Goal: Check status: Check status

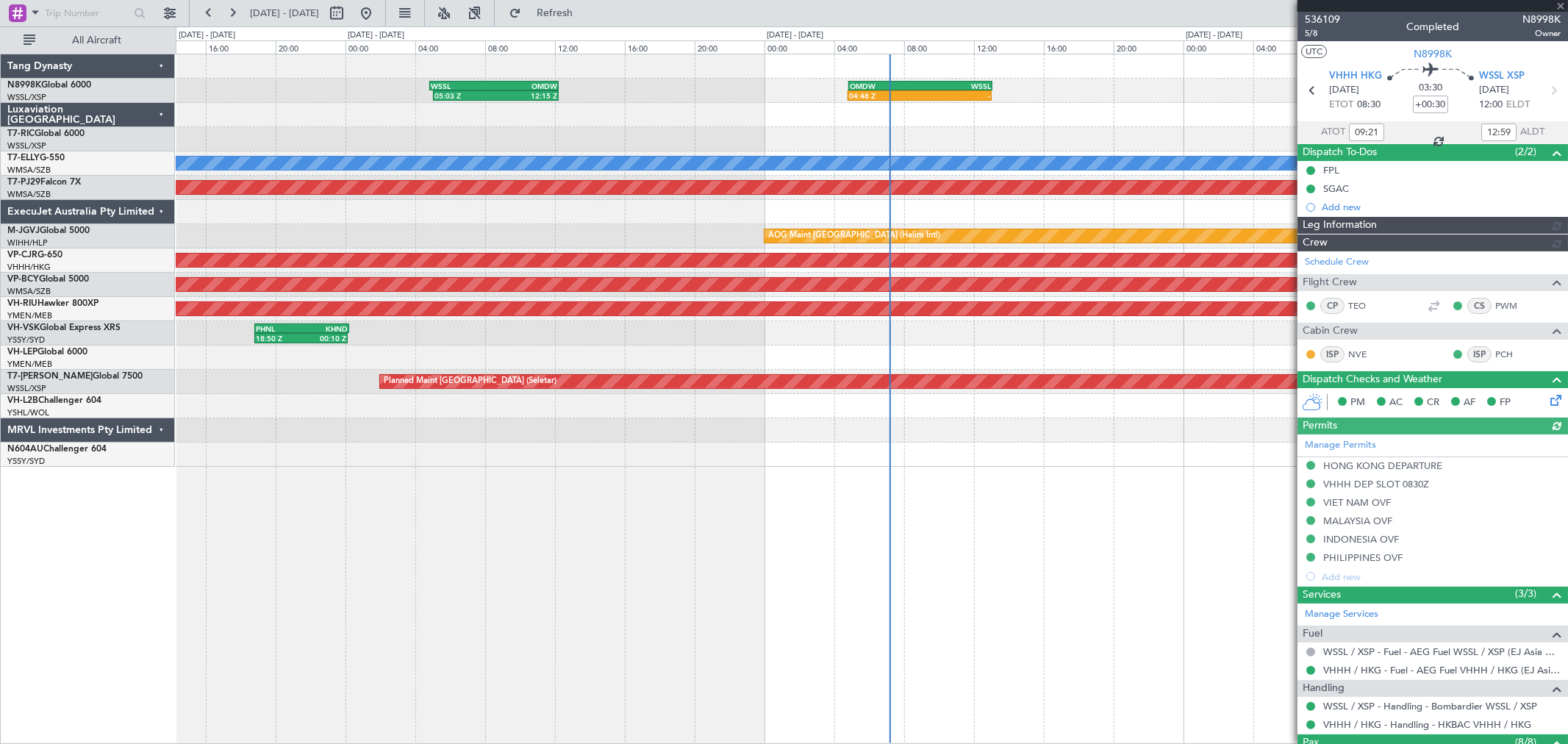
type input "[PERSON_NAME] (HHAFI)"
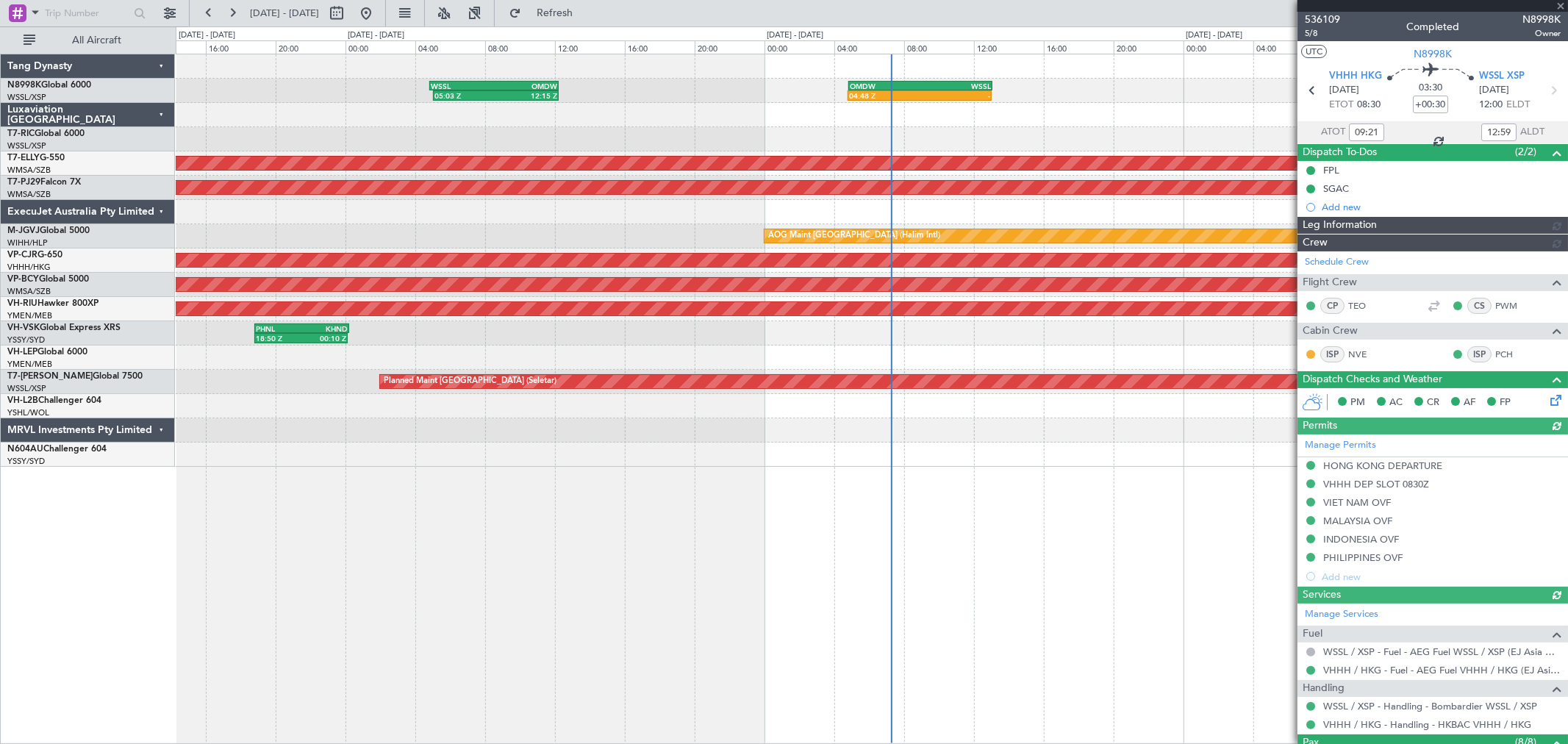
type input "[PERSON_NAME] (HHAFI)"
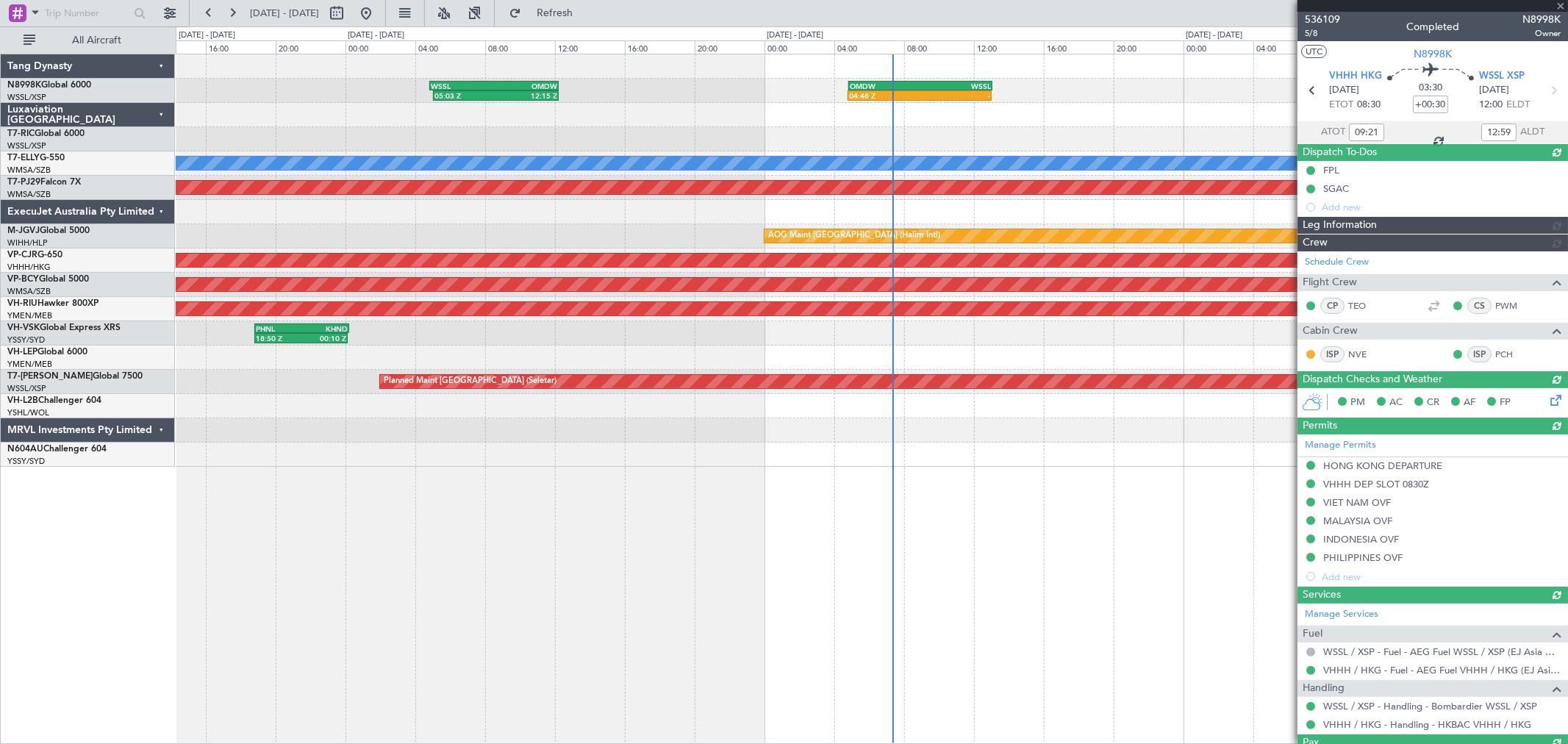
type input "[PERSON_NAME] (HHAFI)"
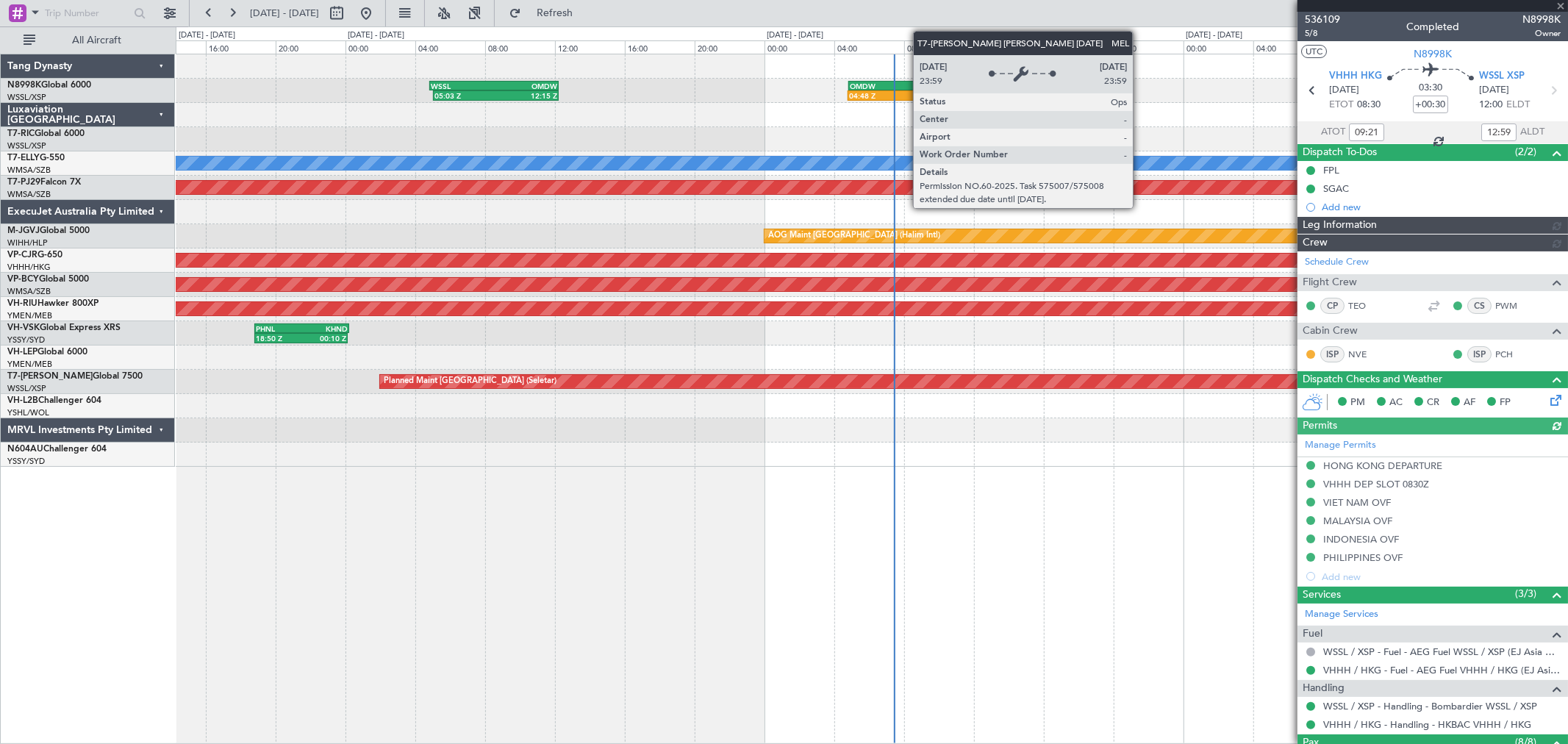
type input "[PERSON_NAME] (HHAFI)"
click at [512, 214] on div "05:03 Z 12:15 Z WSSL 04:50 Z OMDW 12:15 Z 04:48 Z - OMDW 04:50 Z WSSL 13:05 Z P…" at bounding box center [871, 260] width 1391 height 412
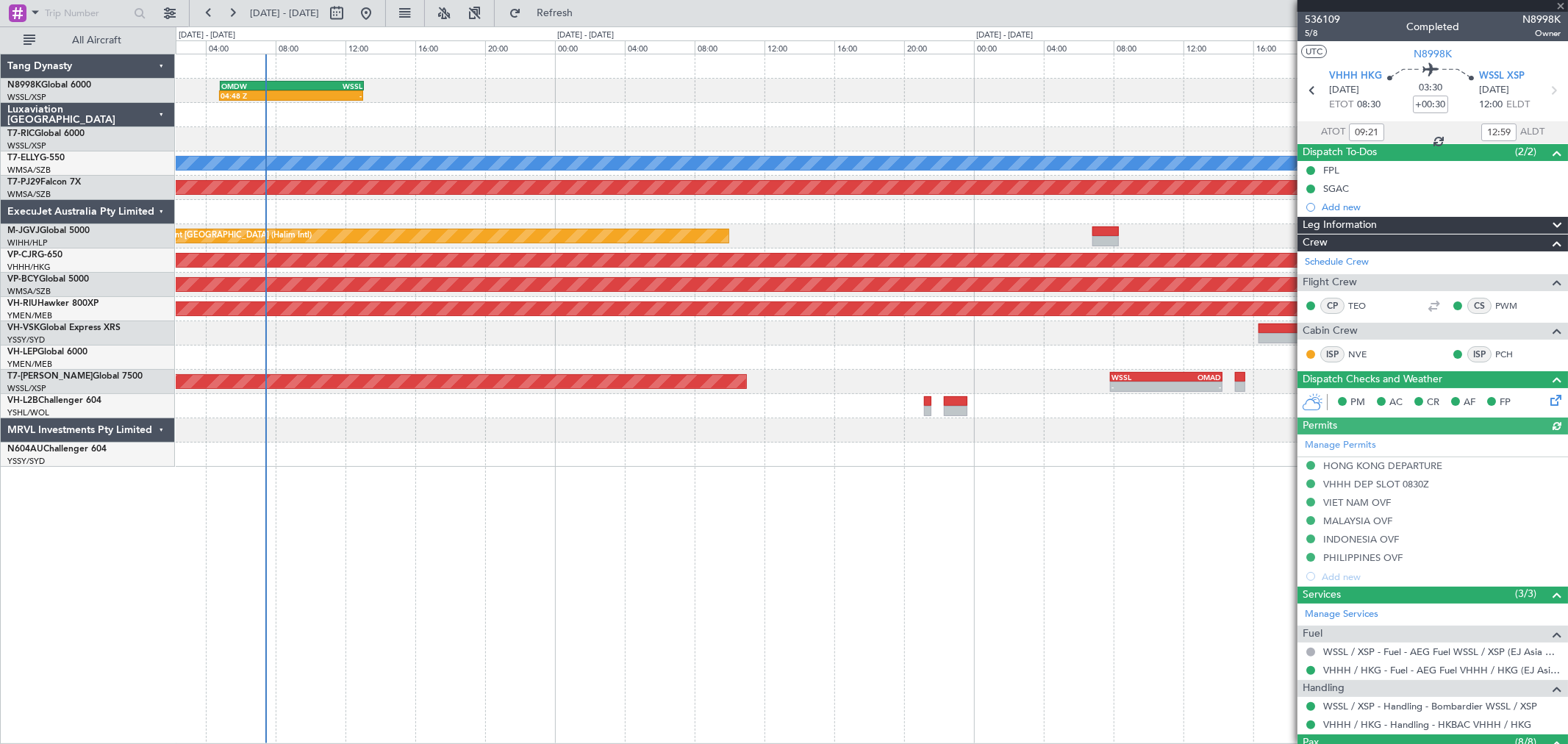
click at [560, 206] on div "04:48 Z - OMDW 04:50 Z WSSL 13:05 Z WSSL 04:50 Z OMDW 12:15 Z 05:03 Z 12:15 Z P…" at bounding box center [871, 260] width 1391 height 412
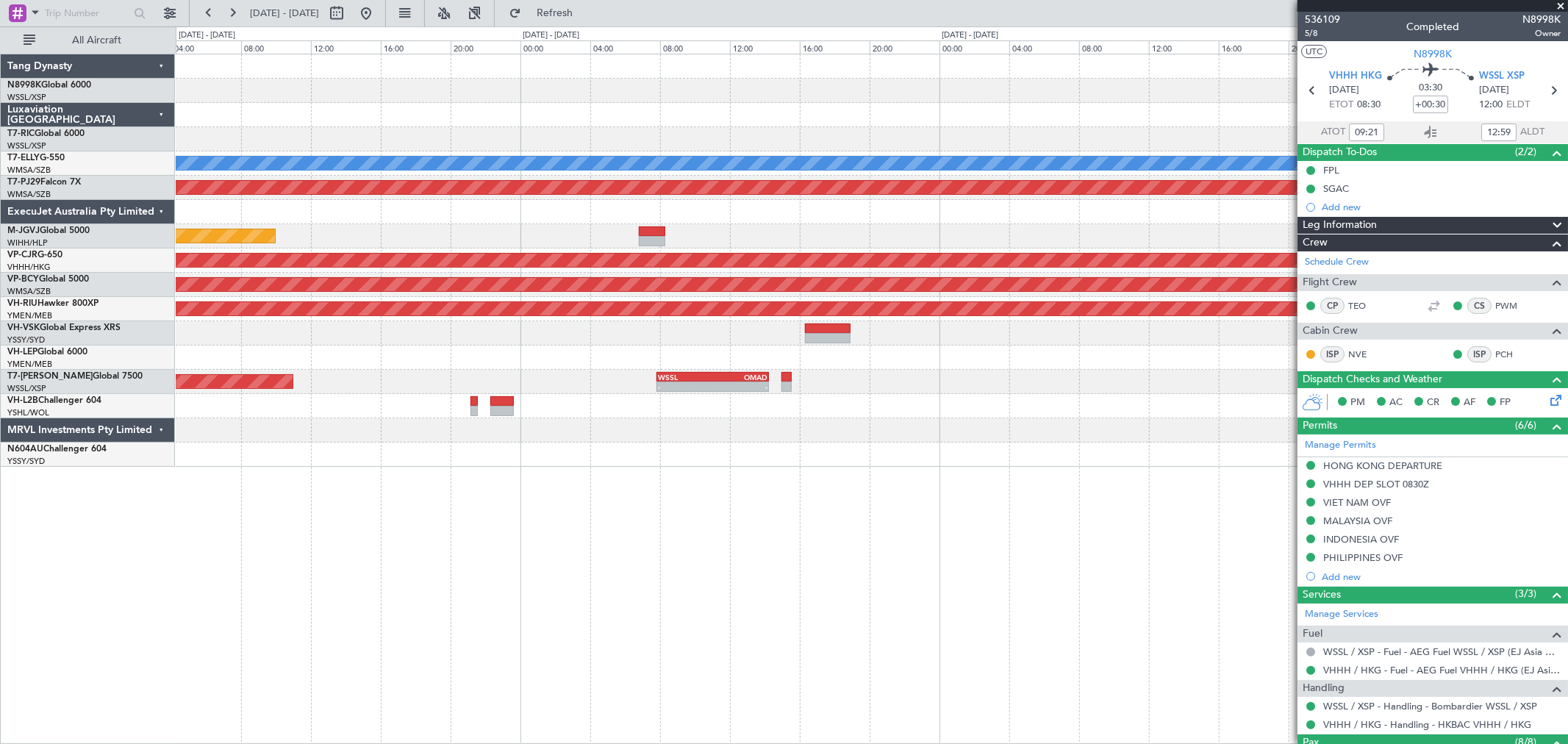
click at [644, 356] on div at bounding box center [871, 357] width 1391 height 24
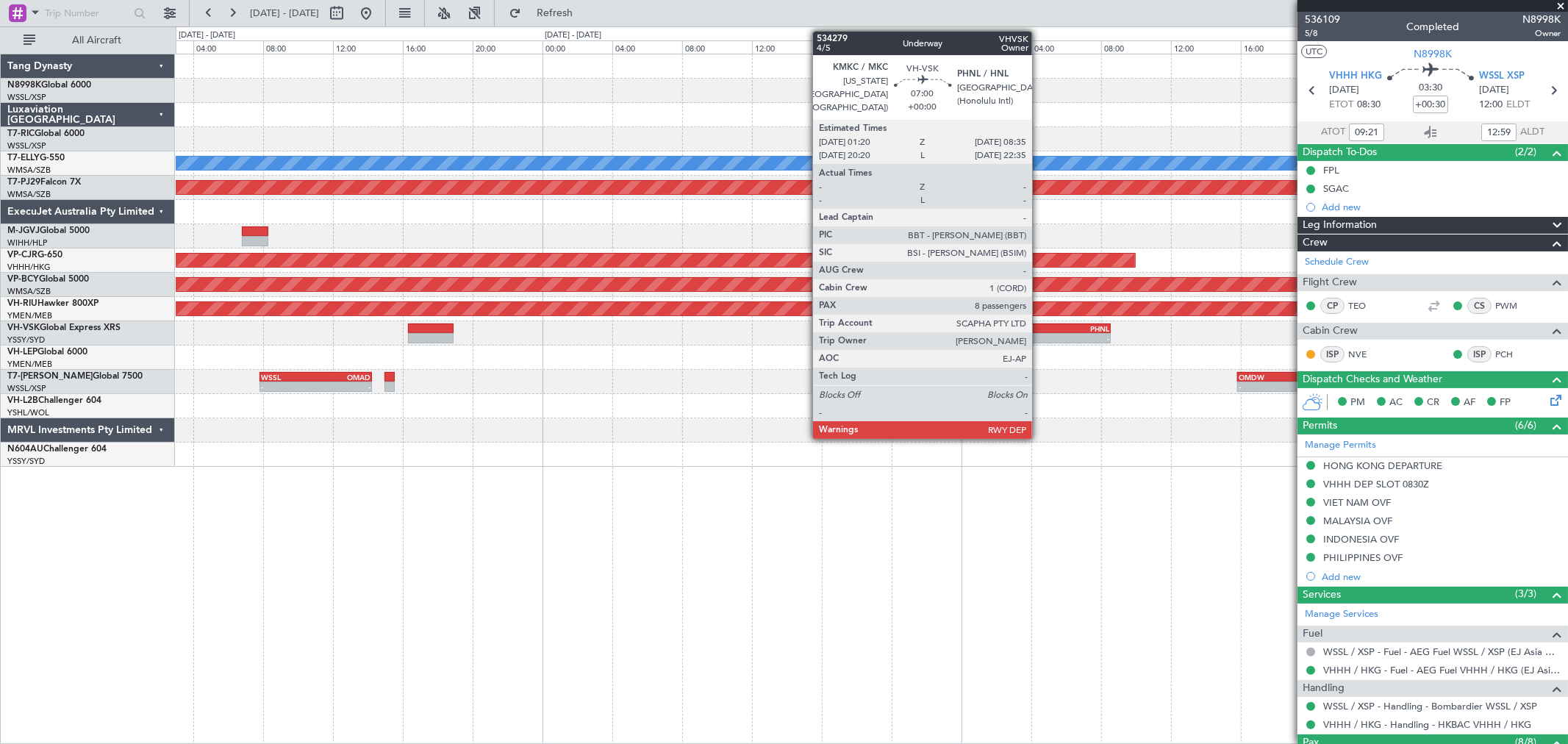
click at [1039, 333] on div "-" at bounding box center [1016, 338] width 62 height 9
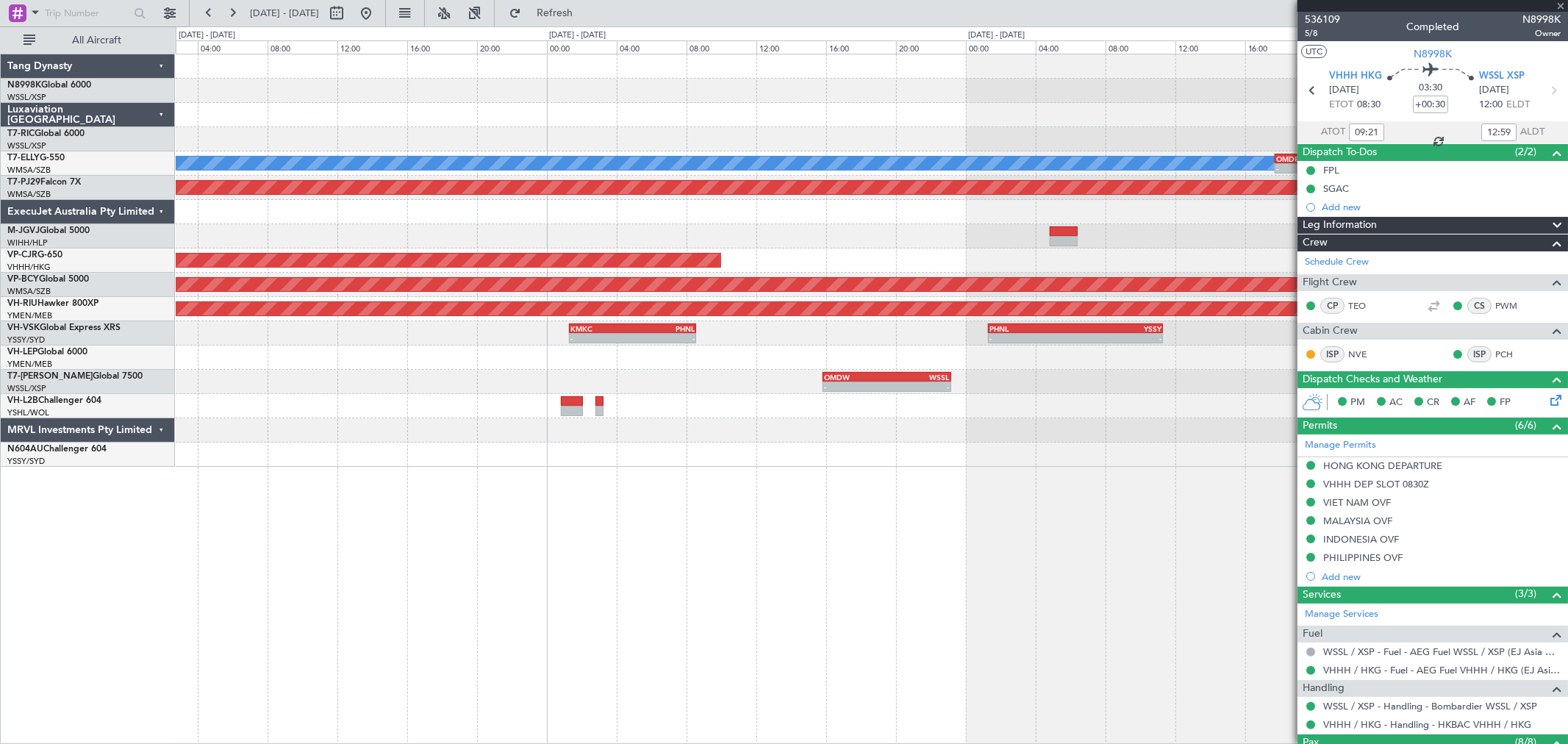
click at [688, 357] on div "Planned Maint [GEOGRAPHIC_DATA] ([GEOGRAPHIC_DATA] Intl) [PERSON_NAME] OMDB 17:…" at bounding box center [871, 260] width 1391 height 412
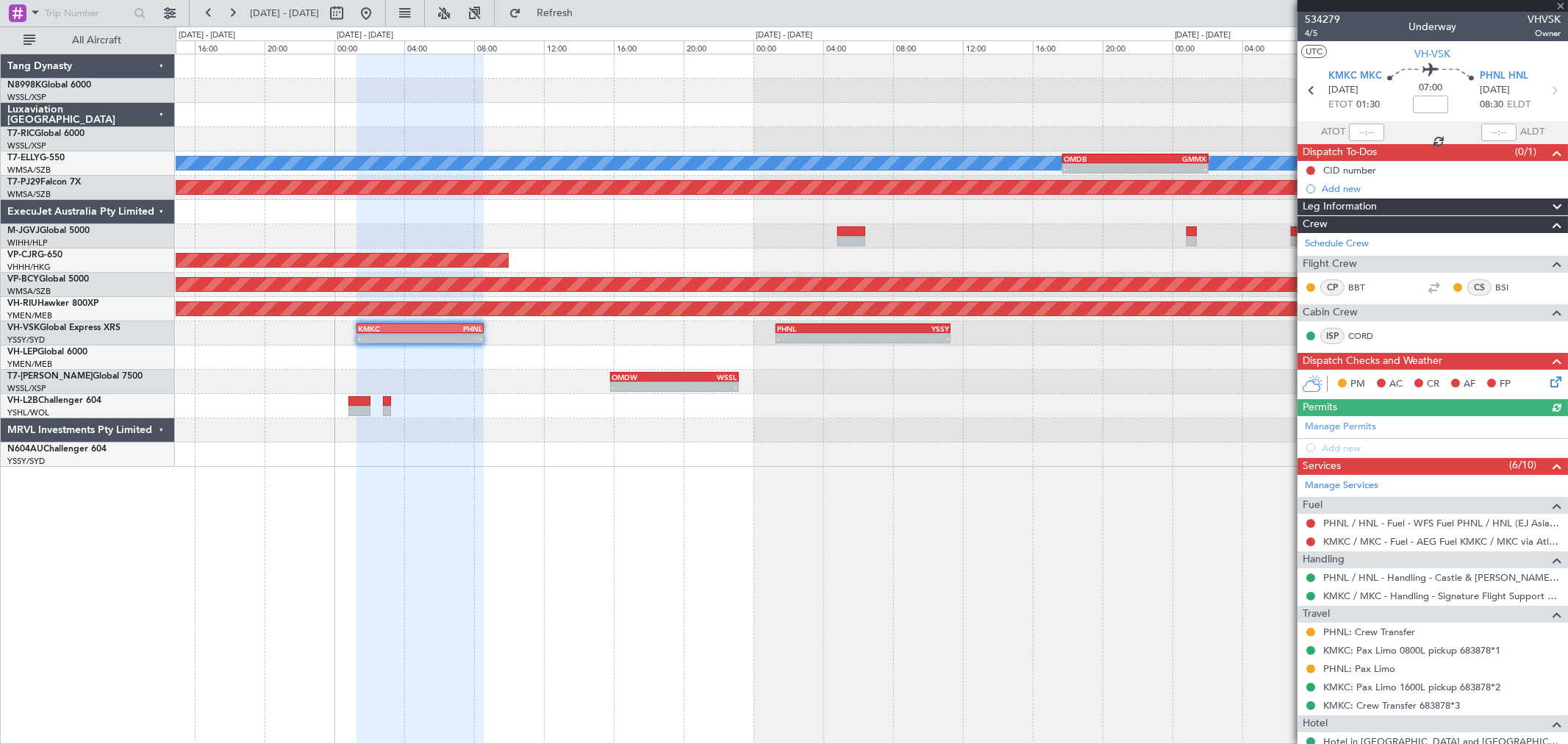
click at [990, 399] on div "Planned Maint [GEOGRAPHIC_DATA] ([GEOGRAPHIC_DATA] Intl) [PERSON_NAME] - - OMDB…" at bounding box center [871, 260] width 1391 height 412
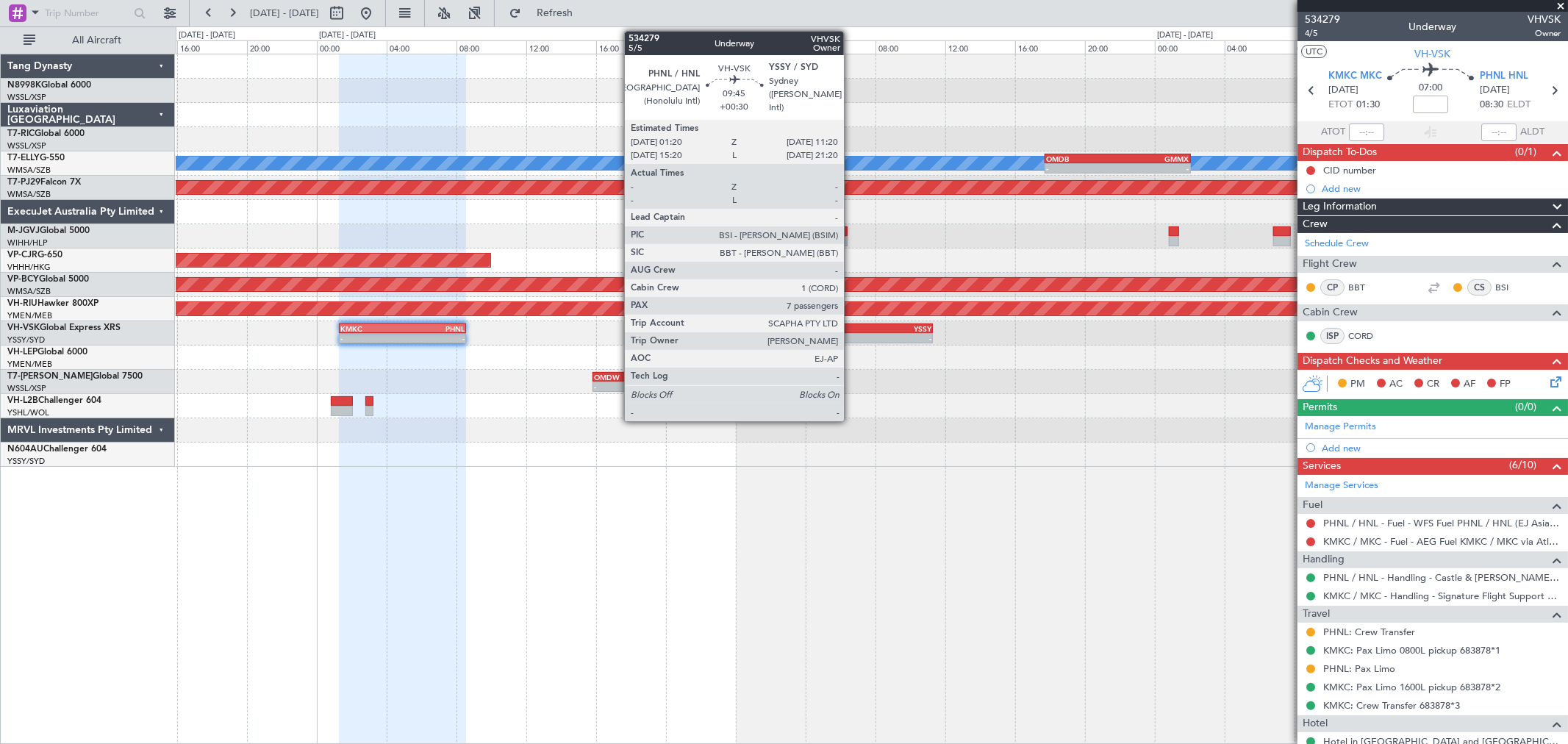
click at [851, 333] on div "-" at bounding box center [889, 338] width 86 height 9
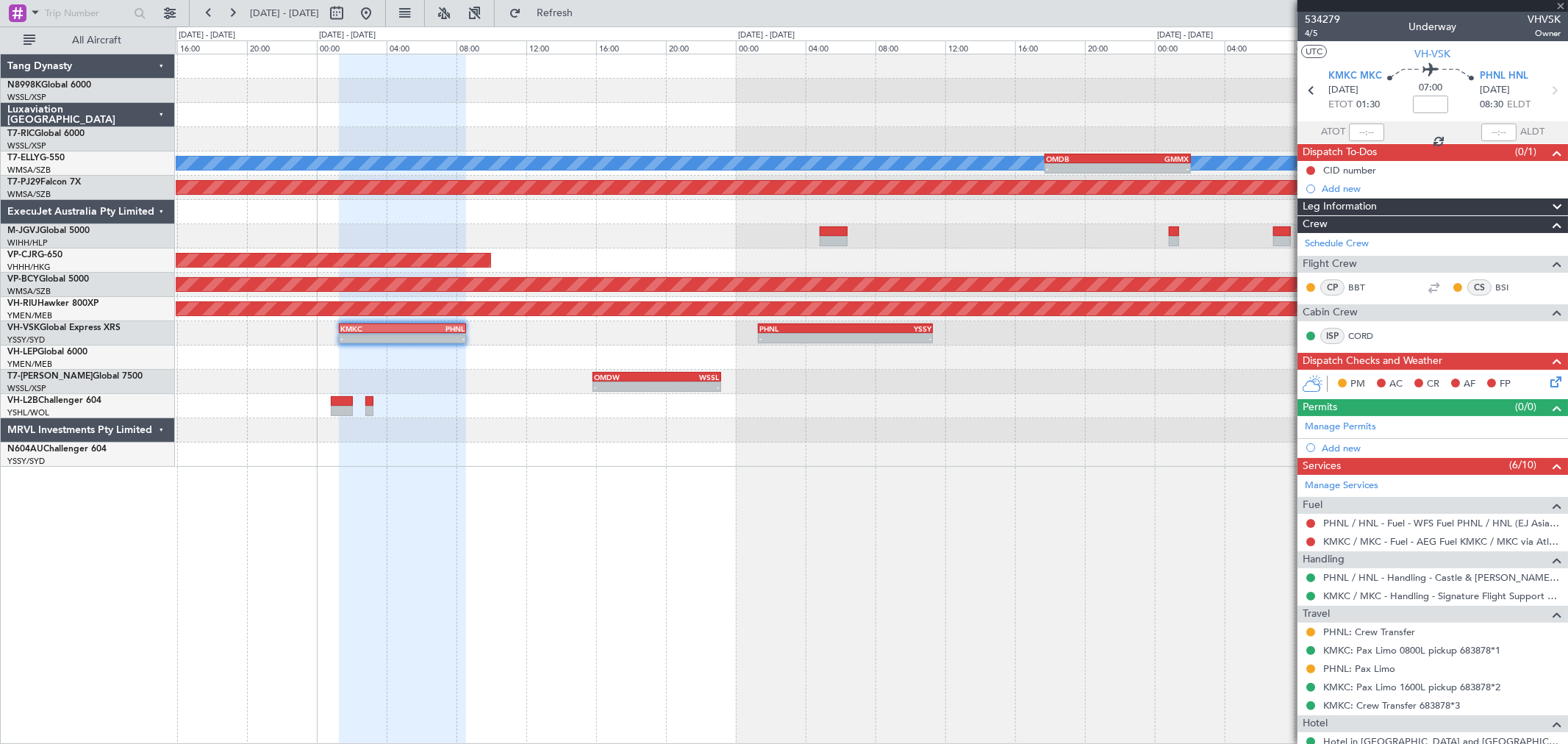
type input "+00:30"
type input "7"
